Goal: Navigation & Orientation: Find specific page/section

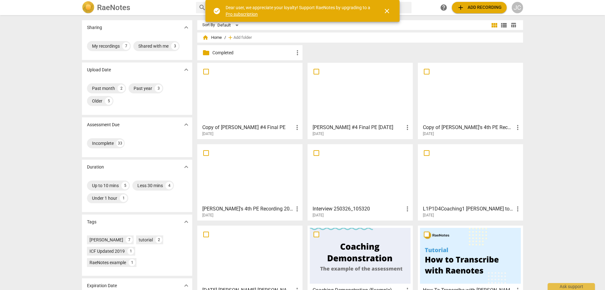
click at [295, 51] on span "more_vert" at bounding box center [298, 53] width 8 height 8
click at [241, 50] on div at bounding box center [302, 145] width 605 height 290
click at [217, 50] on p "Completed" at bounding box center [252, 52] width 81 height 7
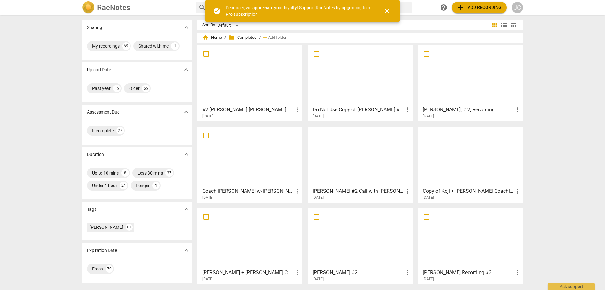
scroll to position [24, 0]
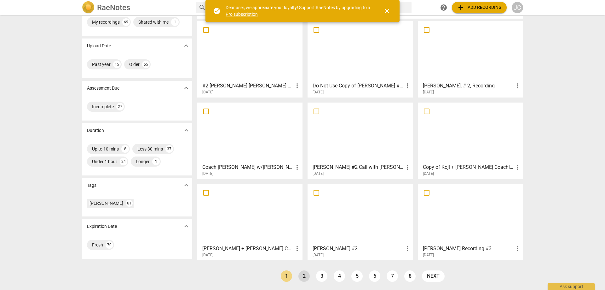
click at [304, 277] on link "2" at bounding box center [304, 275] width 11 height 11
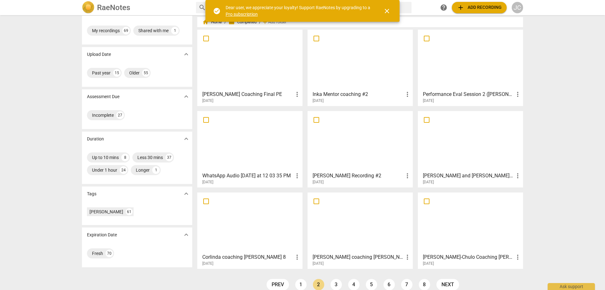
scroll to position [24, 0]
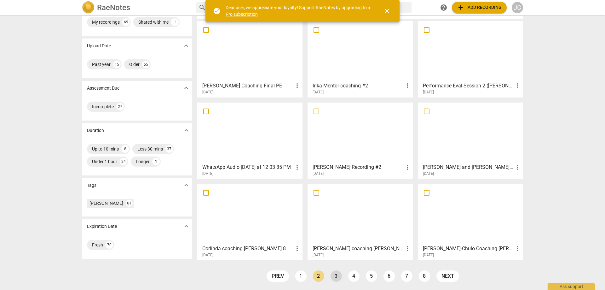
click at [335, 273] on link "3" at bounding box center [336, 275] width 11 height 11
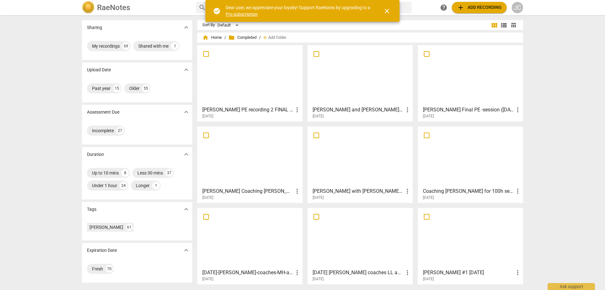
scroll to position [24, 0]
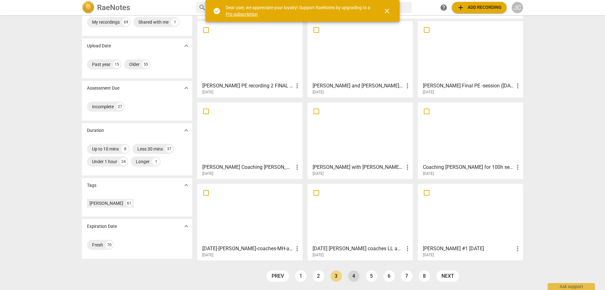
click at [351, 273] on link "4" at bounding box center [353, 275] width 11 height 11
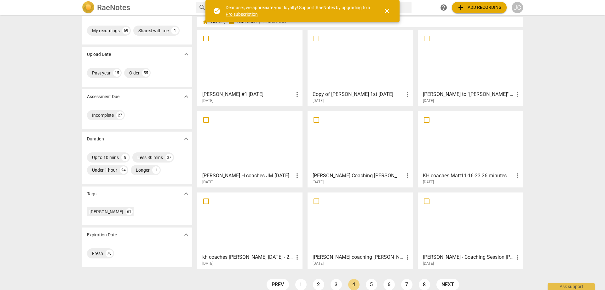
scroll to position [24, 0]
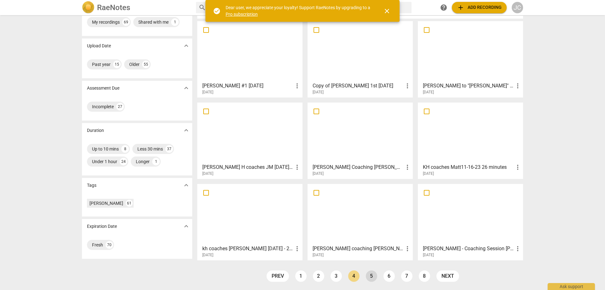
click at [367, 276] on link "5" at bounding box center [371, 275] width 11 height 11
